Goal: Task Accomplishment & Management: Use online tool/utility

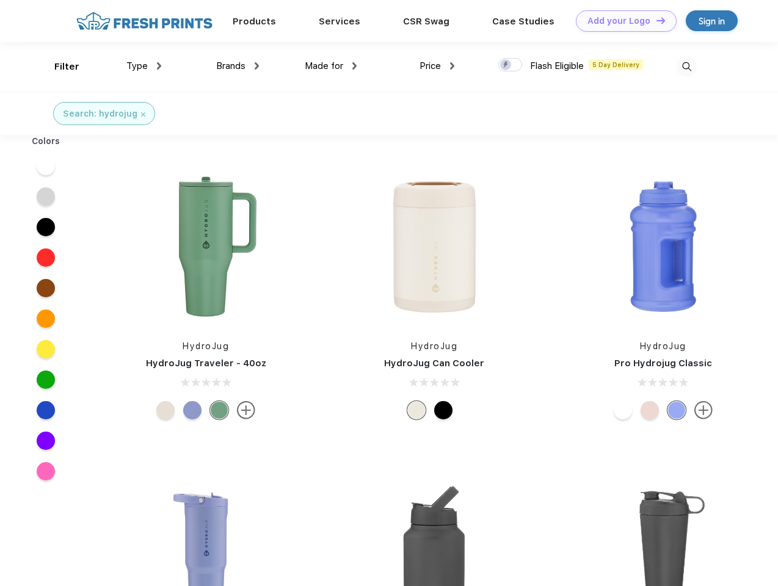
scroll to position [1, 0]
click at [621, 21] on link "Add your Logo Design Tool" at bounding box center [626, 20] width 101 height 21
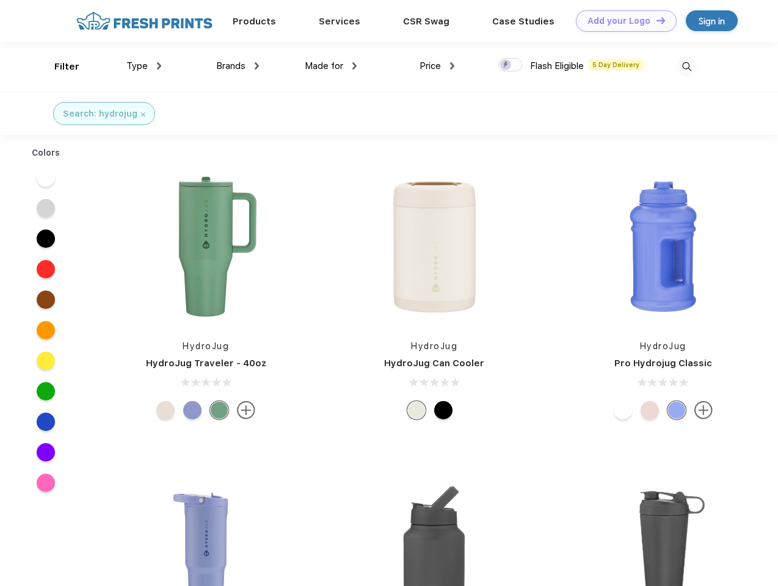
click at [0, 0] on div "Design Tool" at bounding box center [0, 0] width 0 height 0
click at [655, 20] on link "Add your Logo Design Tool" at bounding box center [626, 20] width 101 height 21
click at [59, 67] on div "Filter" at bounding box center [66, 67] width 25 height 14
click at [144, 66] on span "Type" at bounding box center [136, 65] width 21 height 11
click at [237, 66] on span "Brands" at bounding box center [230, 65] width 29 height 11
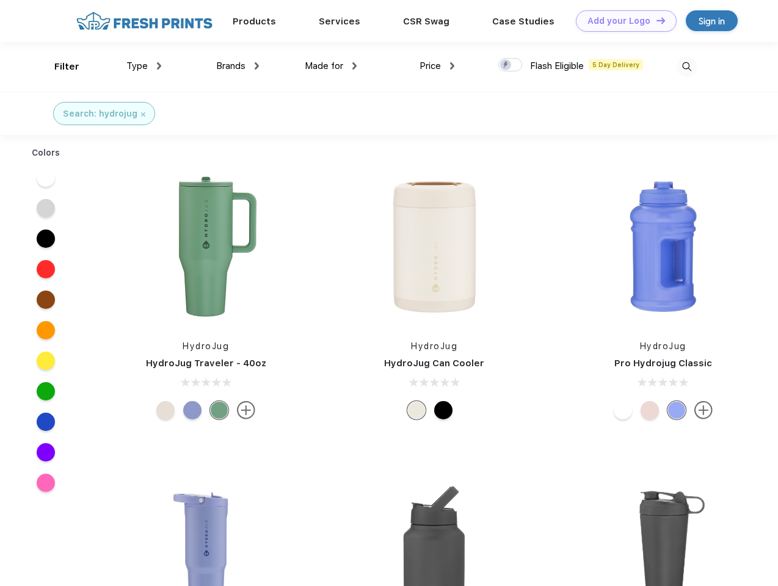
click at [331, 66] on span "Made for" at bounding box center [324, 65] width 38 height 11
click at [437, 66] on span "Price" at bounding box center [429, 65] width 21 height 11
